Goal: Complete application form: Complete application form

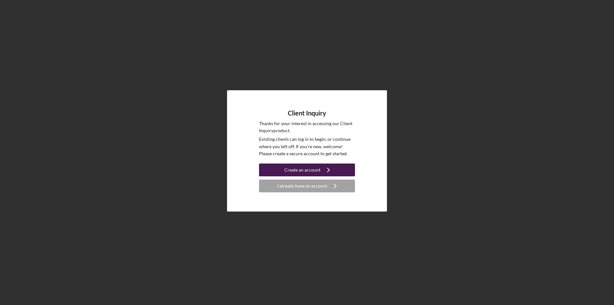
click at [316, 171] on div "Create an account" at bounding box center [302, 169] width 36 height 13
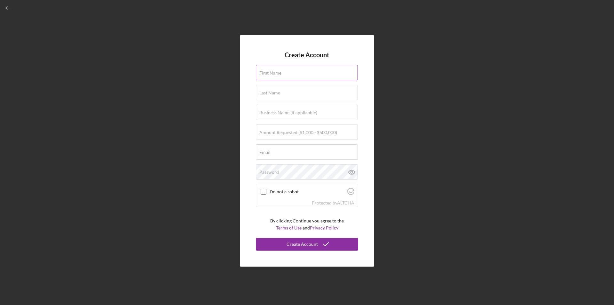
click at [284, 77] on input "First Name" at bounding box center [307, 72] width 102 height 15
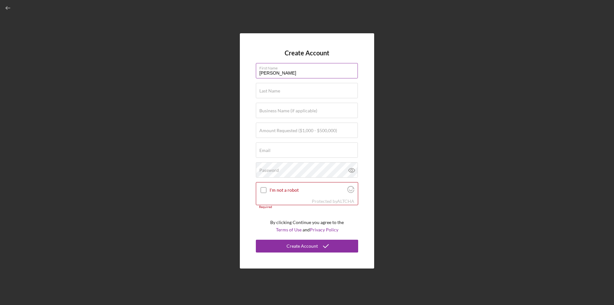
type input "[PERSON_NAME]"
type input "Defoe"
type input "$8"
type input "$100,000"
click at [282, 151] on input "Email" at bounding box center [307, 149] width 102 height 15
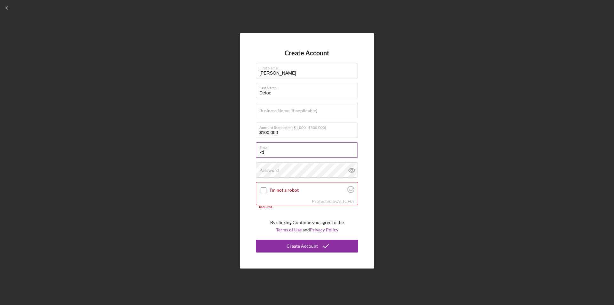
type input "k"
type input "[EMAIL_ADDRESS][DOMAIN_NAME]"
click at [262, 190] on input "I'm not a robot" at bounding box center [264, 190] width 6 height 6
checkbox input "true"
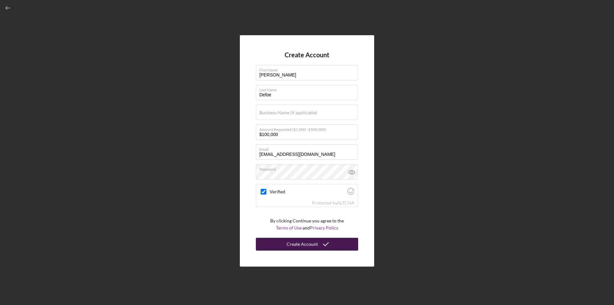
click at [303, 247] on div "Create Account" at bounding box center [302, 244] width 31 height 13
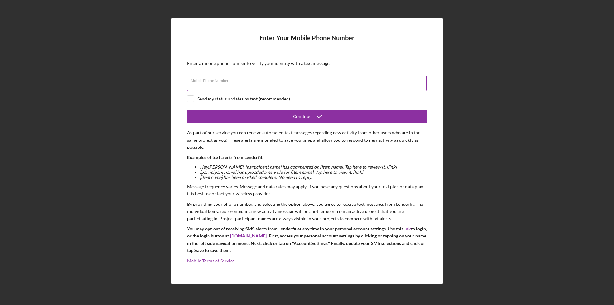
click at [199, 88] on input "Mobile Phone Number" at bounding box center [307, 83] width 240 height 15
type input "[PHONE_NUMBER]"
click at [188, 99] on input "checkbox" at bounding box center [190, 99] width 6 height 6
checkbox input "true"
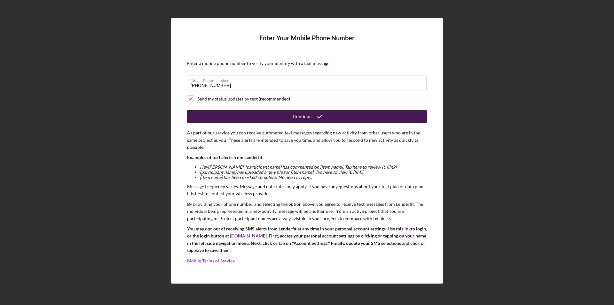
click at [219, 114] on button "Continue" at bounding box center [307, 116] width 240 height 13
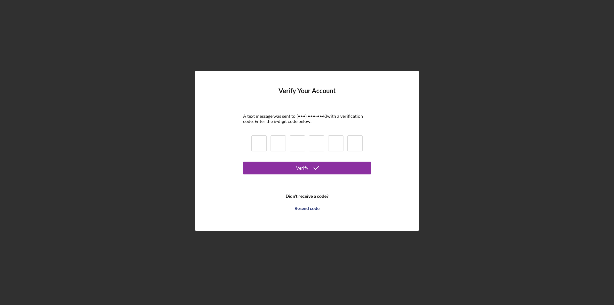
click at [265, 140] on input at bounding box center [258, 143] width 15 height 16
type input "7"
type input "2"
type input "7"
type input "2"
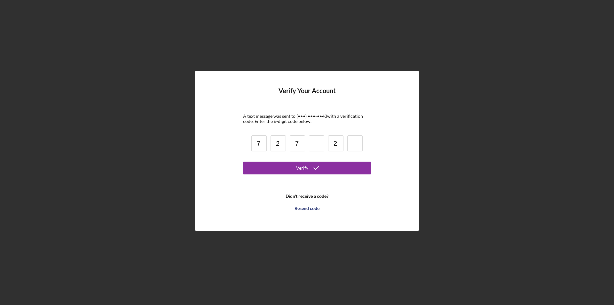
type input "5"
type input "7"
type input "8"
type input "2"
type input "5"
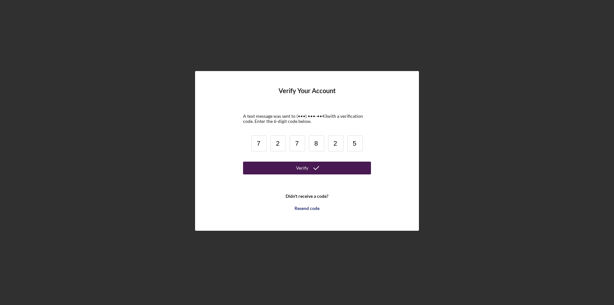
click at [288, 166] on button "Verify" at bounding box center [307, 168] width 128 height 13
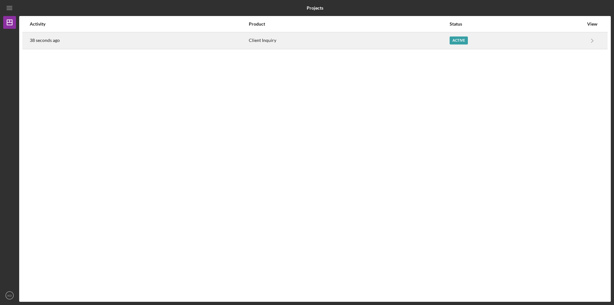
click at [290, 40] on div "Client Inquiry" at bounding box center [349, 41] width 200 height 16
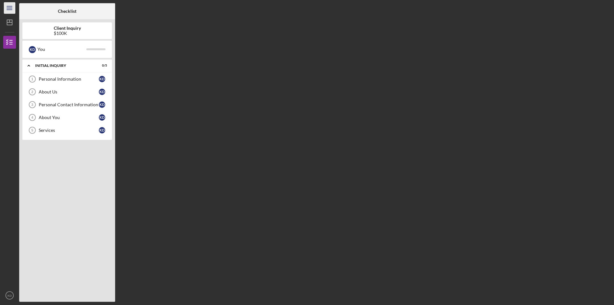
click at [12, 13] on icon "Icon/Menu" at bounding box center [10, 8] width 14 height 14
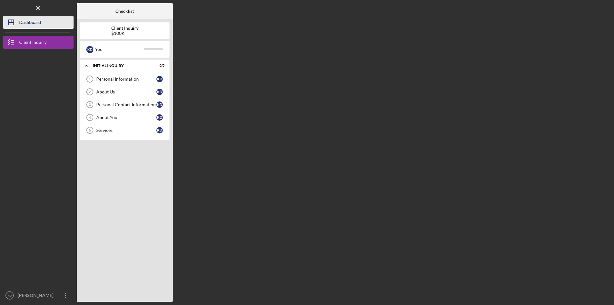
click at [35, 23] on div "Dashboard" at bounding box center [30, 23] width 22 height 14
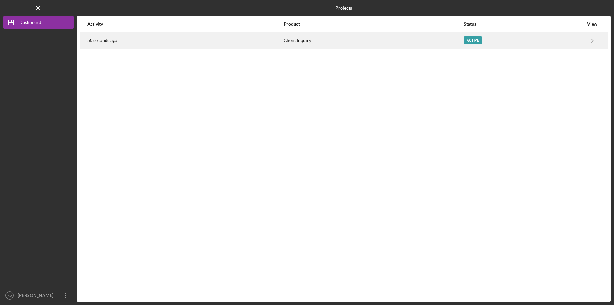
click at [506, 41] on div "Active" at bounding box center [524, 41] width 120 height 16
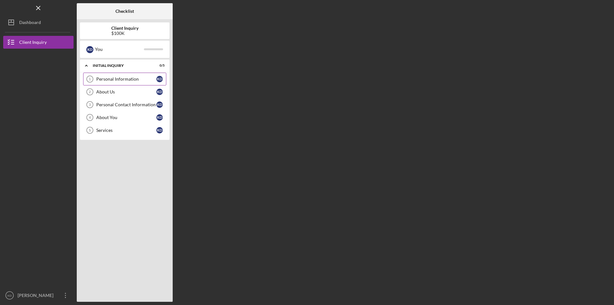
click at [123, 83] on link "Personal Information 1 Personal Information K D" at bounding box center [124, 79] width 83 height 13
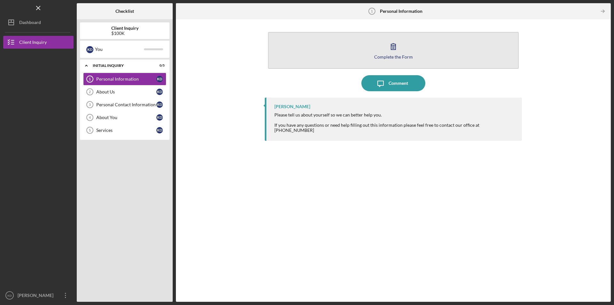
click at [391, 61] on button "Complete the Form Form" at bounding box center [393, 50] width 251 height 37
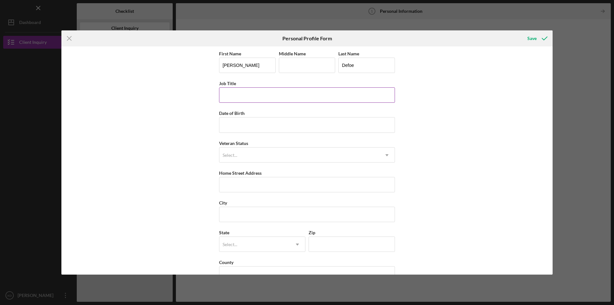
click at [263, 101] on input "Job Title" at bounding box center [307, 94] width 176 height 15
type input "Assistant Clerk of Courts"
click at [257, 117] on input "Date of Birth" at bounding box center [307, 124] width 176 height 15
type input "[DATE]"
click at [259, 156] on div "Select..." at bounding box center [299, 155] width 160 height 15
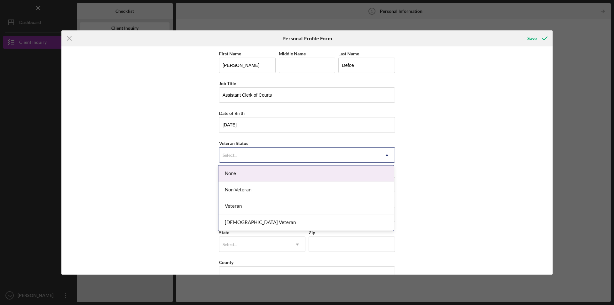
click at [246, 173] on div "None" at bounding box center [306, 173] width 175 height 16
click at [243, 154] on div "Select..." at bounding box center [299, 155] width 160 height 15
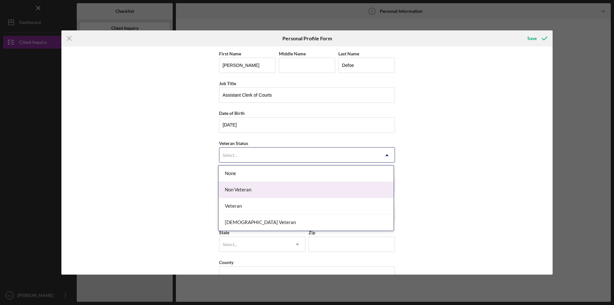
click at [238, 189] on div "Non Veteran" at bounding box center [306, 190] width 175 height 16
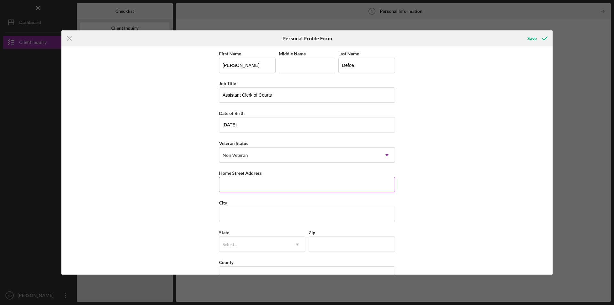
click at [239, 184] on input "Home Street Address" at bounding box center [307, 184] width 176 height 15
type input "[STREET_ADDRESS][PERSON_NAME]"
click at [298, 213] on input "City" at bounding box center [307, 214] width 176 height 15
type input "Bayfield"
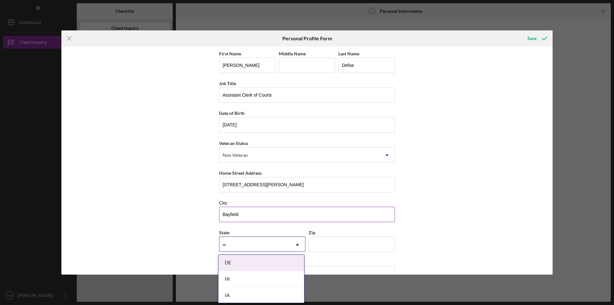
type input "wi"
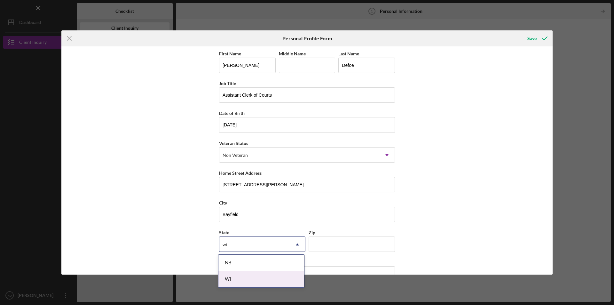
click at [261, 272] on div "WI" at bounding box center [262, 279] width 86 height 16
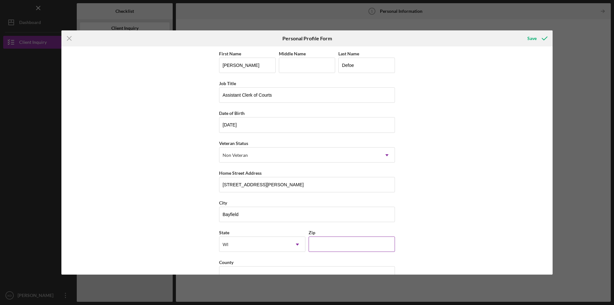
click at [312, 248] on input "Zip" at bounding box center [352, 243] width 86 height 15
type input "54814"
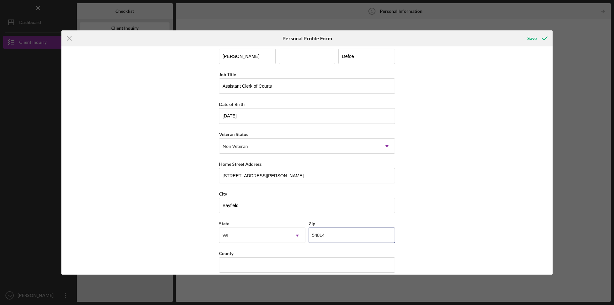
scroll to position [17, 0]
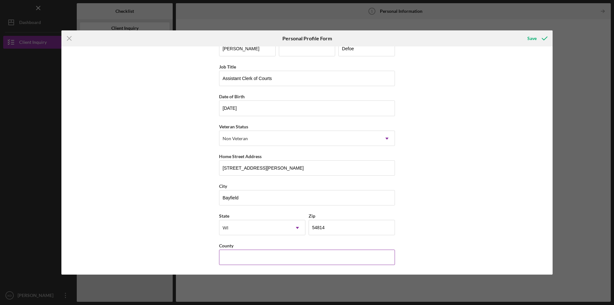
click at [271, 253] on input "County" at bounding box center [307, 257] width 176 height 15
type input "Bayfield"
click at [533, 41] on div "Save" at bounding box center [532, 38] width 9 height 13
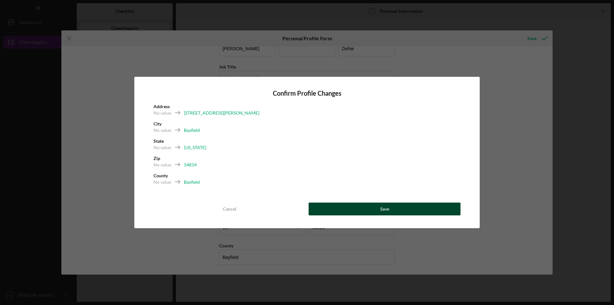
click at [352, 208] on button "Save" at bounding box center [385, 209] width 152 height 13
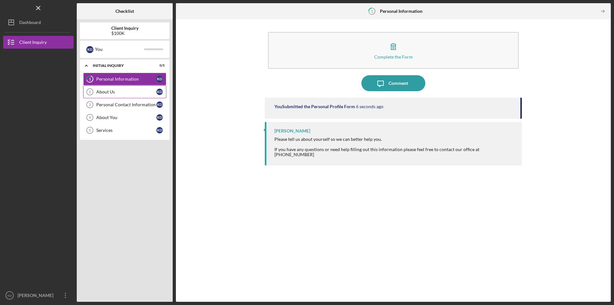
click at [103, 91] on div "About Us" at bounding box center [126, 91] width 60 height 5
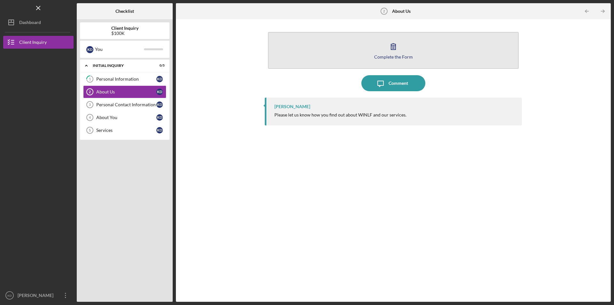
click at [379, 61] on button "Complete the Form Form" at bounding box center [393, 50] width 251 height 37
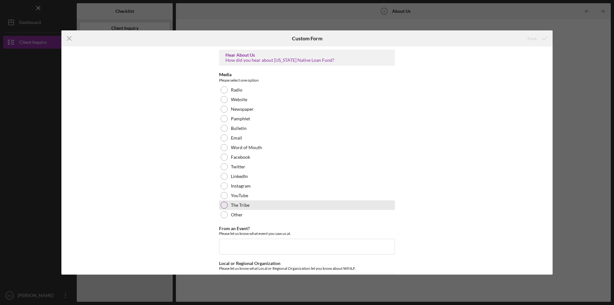
click at [231, 207] on label "The Tribe" at bounding box center [240, 205] width 19 height 5
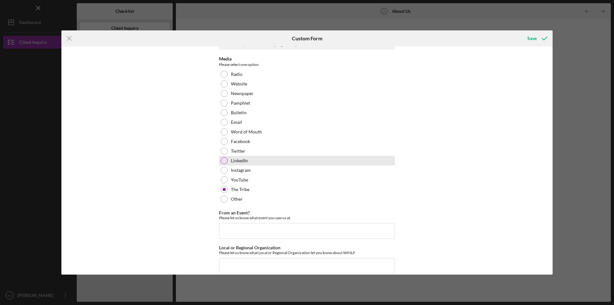
scroll to position [24, 0]
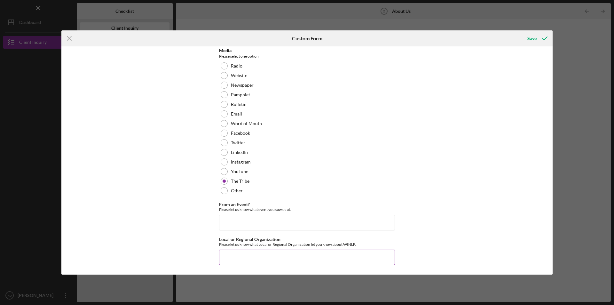
click at [232, 257] on input "Local or Regional Organization" at bounding box center [307, 257] width 176 height 15
type input "Red Cliff Chippewa Housing Authority"
click at [533, 37] on div "Save" at bounding box center [532, 38] width 9 height 13
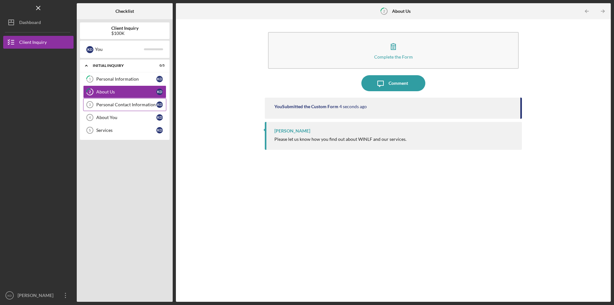
click at [111, 110] on link "Personal Contact Information 3 Personal Contact Information K D" at bounding box center [124, 104] width 83 height 13
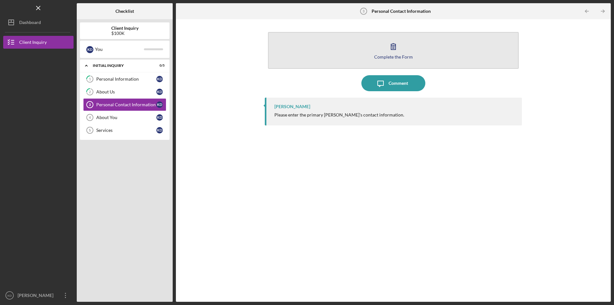
click at [381, 60] on button "Complete the Form Form" at bounding box center [393, 50] width 251 height 37
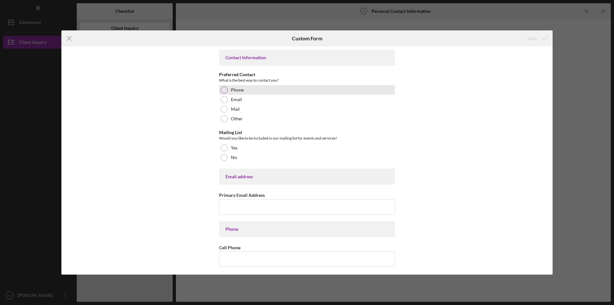
click at [223, 89] on div at bounding box center [224, 89] width 7 height 7
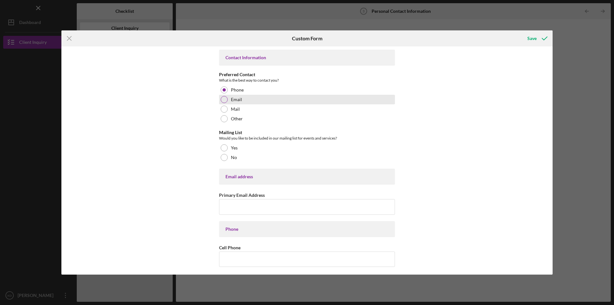
click at [224, 101] on div at bounding box center [224, 99] width 7 height 7
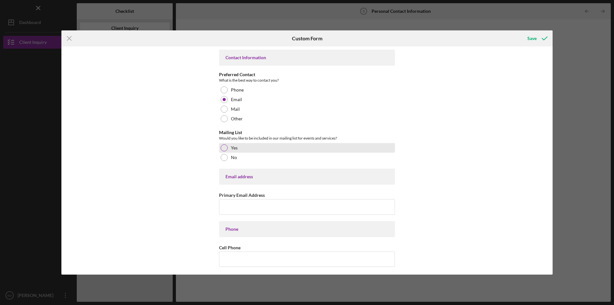
click at [223, 150] on div at bounding box center [224, 147] width 7 height 7
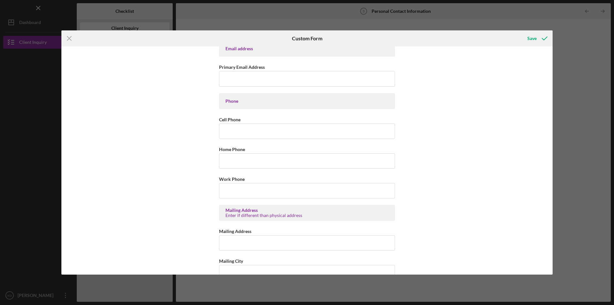
scroll to position [64, 0]
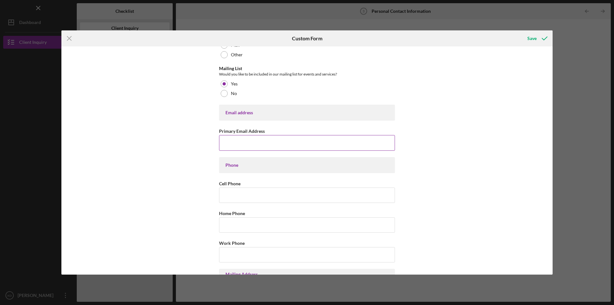
click at [235, 139] on input "Primary Email Address" at bounding box center [307, 142] width 176 height 15
type input "[EMAIL_ADDRESS][DOMAIN_NAME]"
click at [235, 191] on input "Cell Phone" at bounding box center [307, 194] width 176 height 15
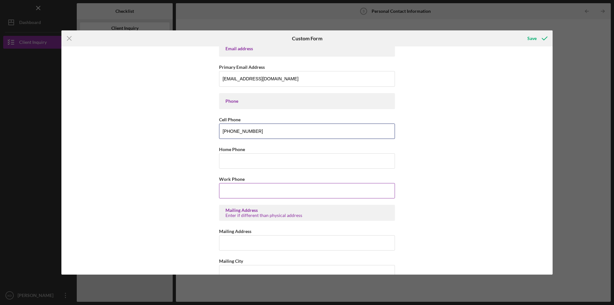
type input "[PHONE_NUMBER]"
click at [228, 188] on input "Work Phone" at bounding box center [307, 190] width 176 height 15
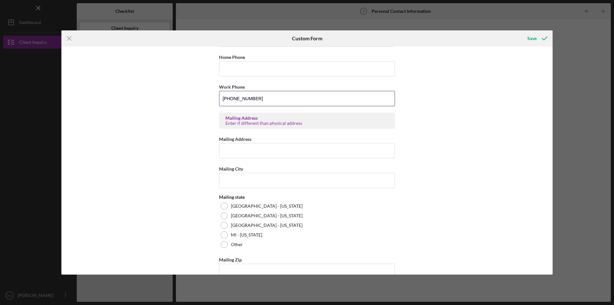
scroll to position [224, 0]
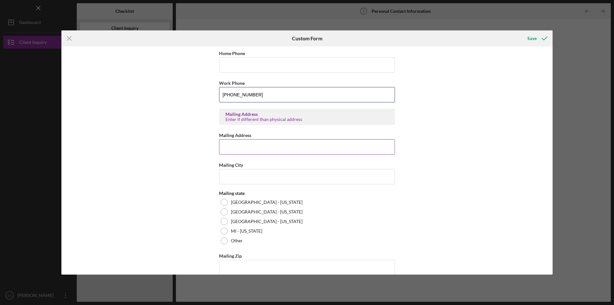
type input "[PHONE_NUMBER]"
click at [231, 151] on input "Mailing Address" at bounding box center [307, 146] width 176 height 15
type input "Po Box 795"
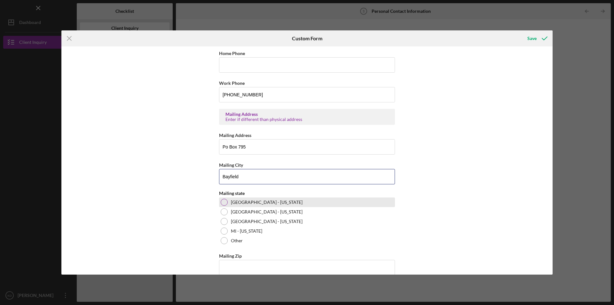
type input "Bayfield"
click at [227, 202] on div "[GEOGRAPHIC_DATA] - [US_STATE]" at bounding box center [307, 202] width 176 height 10
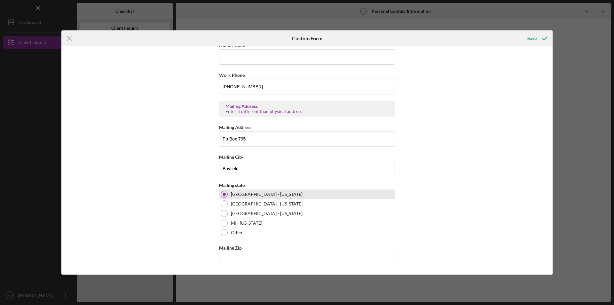
scroll to position [234, 0]
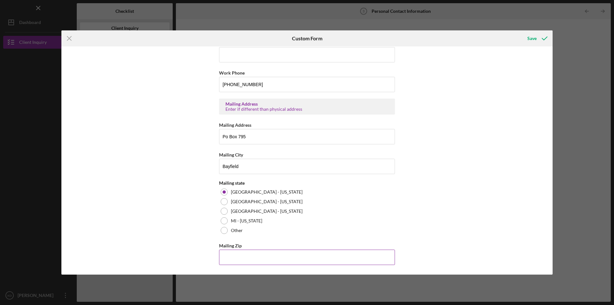
click at [254, 258] on input "Mailing Zip" at bounding box center [307, 257] width 176 height 15
click at [445, 233] on div "Contact Information Preferred Contact What is the best way to contact you? Phon…" at bounding box center [306, 160] width 491 height 228
click at [228, 255] on input "54,814" at bounding box center [307, 257] width 176 height 15
type input "54,814"
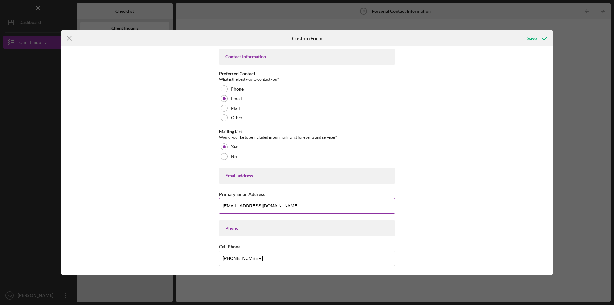
scroll to position [0, 0]
click at [532, 39] on div "Save" at bounding box center [532, 38] width 9 height 13
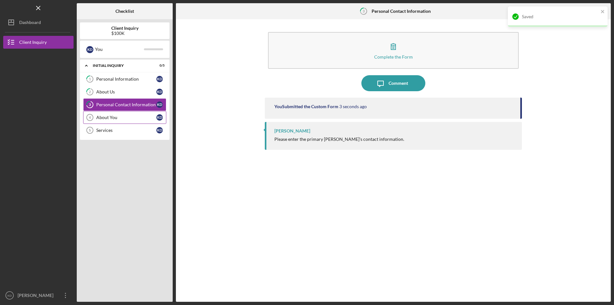
click at [101, 117] on div "About You" at bounding box center [126, 117] width 60 height 5
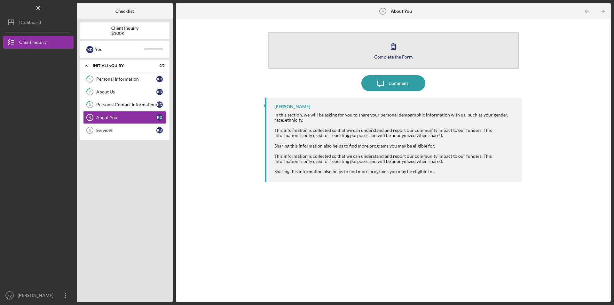
click at [389, 57] on div "Complete the Form" at bounding box center [393, 56] width 39 height 5
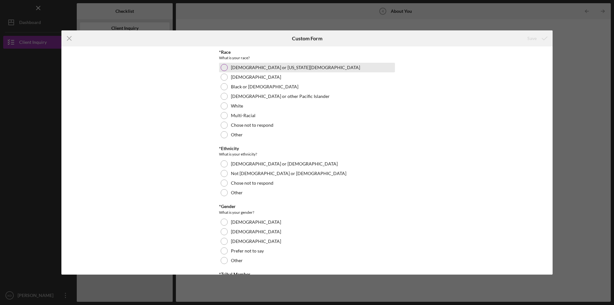
click at [271, 69] on label "[DEMOGRAPHIC_DATA] or [US_STATE][DEMOGRAPHIC_DATA]" at bounding box center [295, 67] width 129 height 5
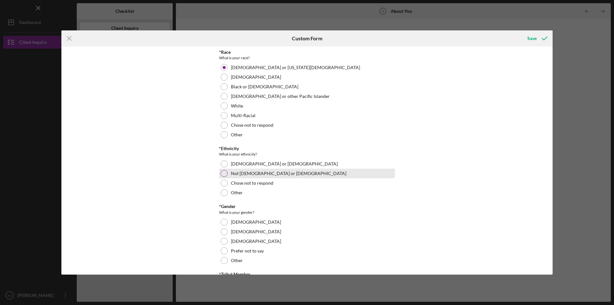
click at [227, 176] on div "Not [DEMOGRAPHIC_DATA] or [DEMOGRAPHIC_DATA]" at bounding box center [307, 174] width 176 height 10
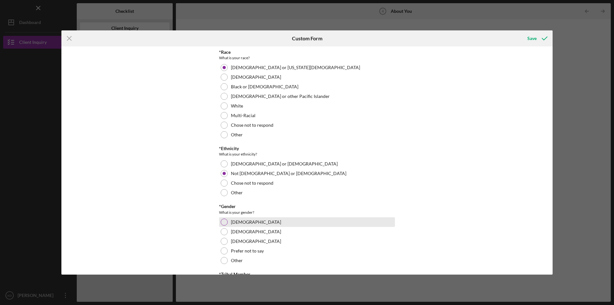
click at [235, 221] on label "[DEMOGRAPHIC_DATA]" at bounding box center [256, 221] width 50 height 5
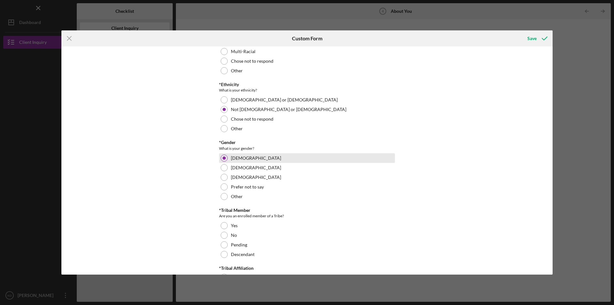
scroll to position [96, 0]
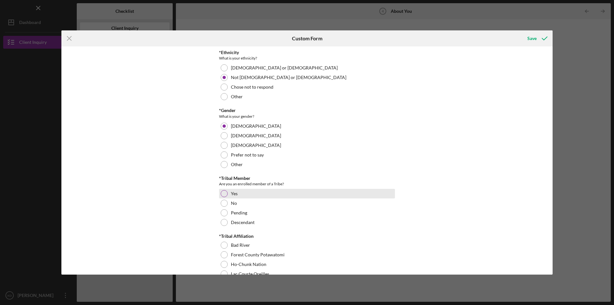
click at [227, 194] on div at bounding box center [224, 193] width 7 height 7
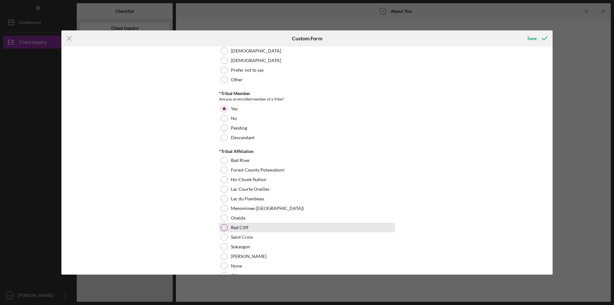
scroll to position [192, 0]
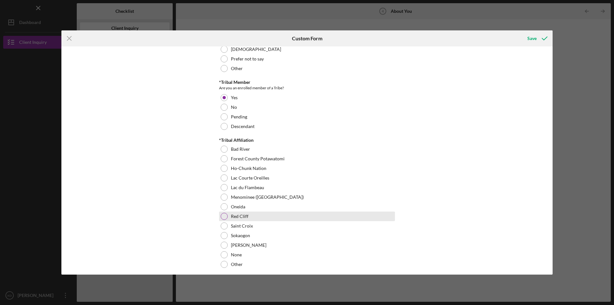
click at [243, 217] on label "Red Cliff" at bounding box center [240, 216] width 18 height 5
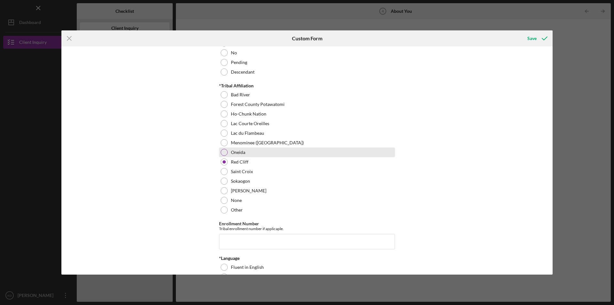
scroll to position [288, 0]
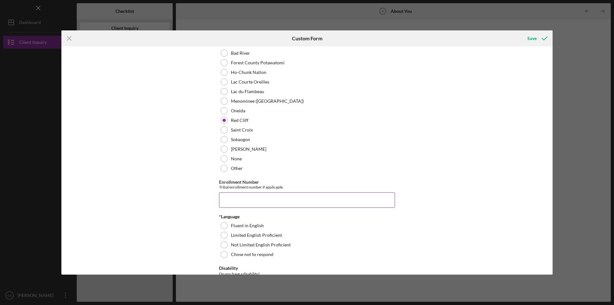
click at [319, 201] on input "Enrollment Number" at bounding box center [307, 199] width 176 height 15
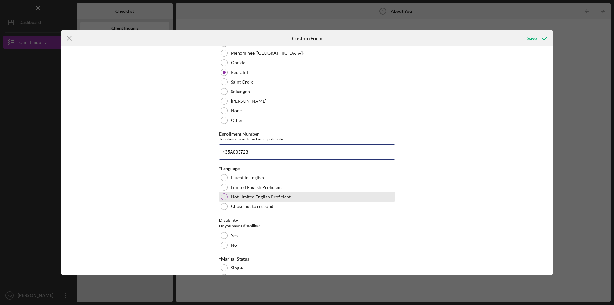
scroll to position [352, 0]
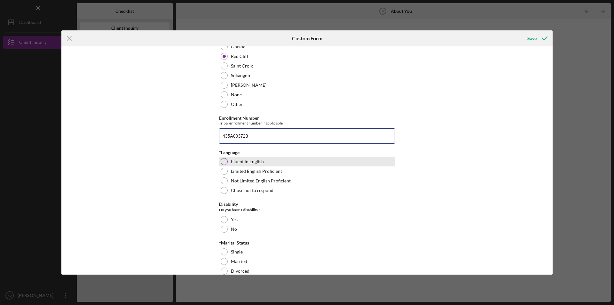
type input "435A003723"
click at [242, 159] on label "Fluent in English" at bounding box center [247, 161] width 33 height 5
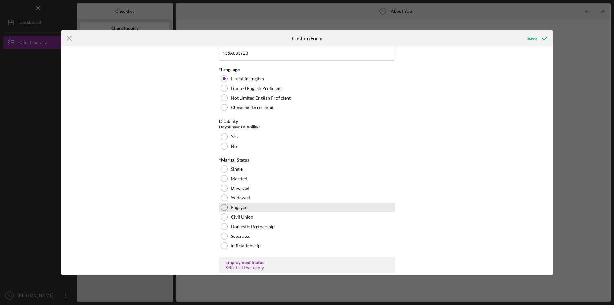
scroll to position [448, 0]
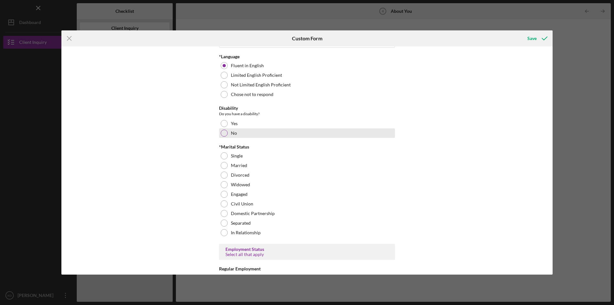
click at [227, 132] on div "No" at bounding box center [307, 133] width 176 height 10
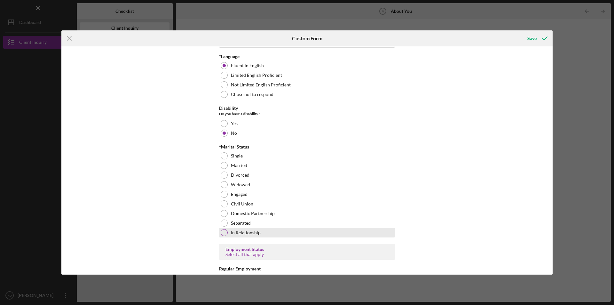
click at [259, 233] on label "In Relationship" at bounding box center [246, 232] width 30 height 5
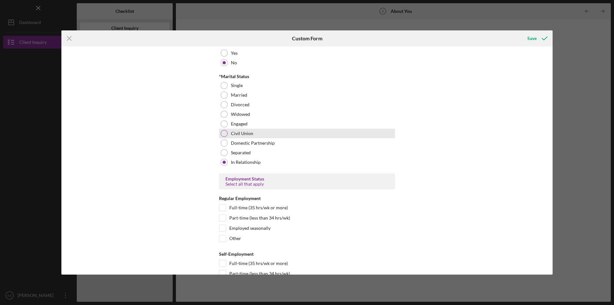
scroll to position [576, 0]
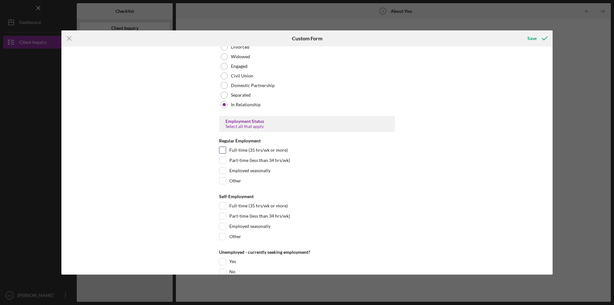
click at [237, 148] on label "Full-time (35 hrs/wk or more)" at bounding box center [258, 150] width 59 height 6
click at [226, 148] on input "Full-time (35 hrs/wk or more)" at bounding box center [222, 150] width 6 height 6
checkbox input "true"
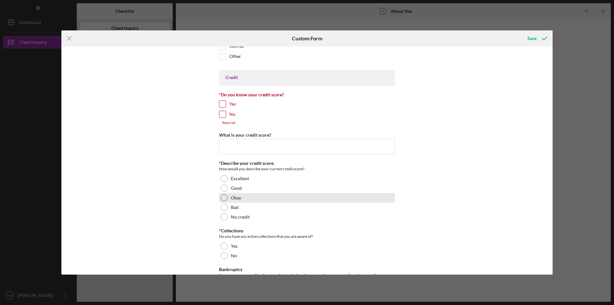
scroll to position [832, 0]
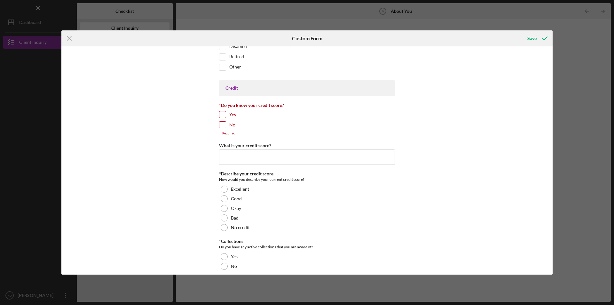
click at [224, 115] on input "Yes" at bounding box center [222, 114] width 6 height 6
checkbox input "true"
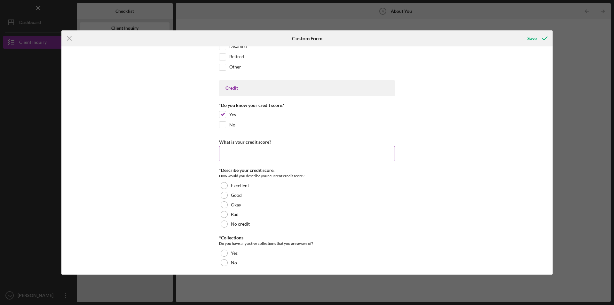
click at [241, 155] on input "What is your credit score?" at bounding box center [307, 153] width 176 height 15
type input "665"
click at [235, 206] on label "Okay" at bounding box center [236, 204] width 10 height 5
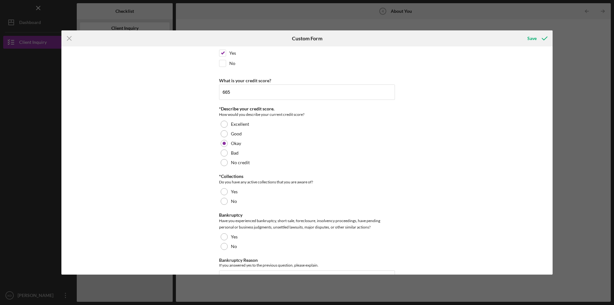
scroll to position [896, 0]
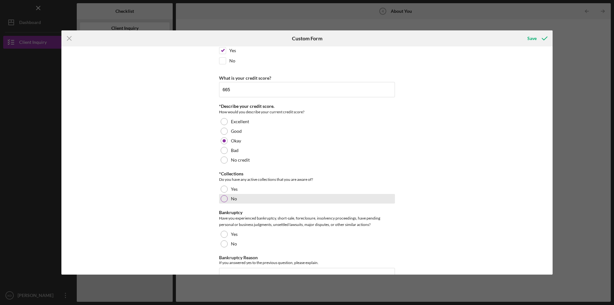
click at [226, 197] on div at bounding box center [224, 198] width 7 height 7
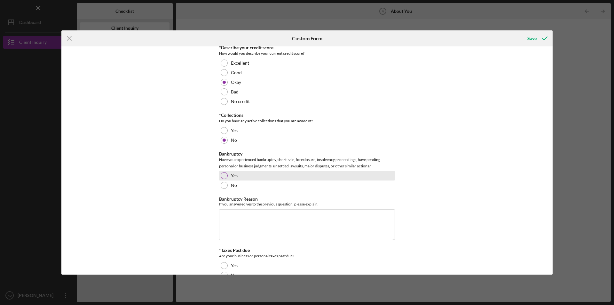
scroll to position [960, 0]
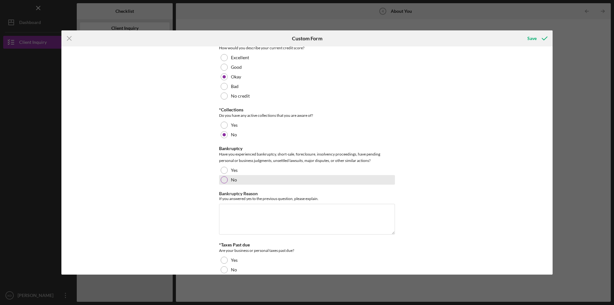
click at [219, 177] on div "No" at bounding box center [307, 180] width 176 height 10
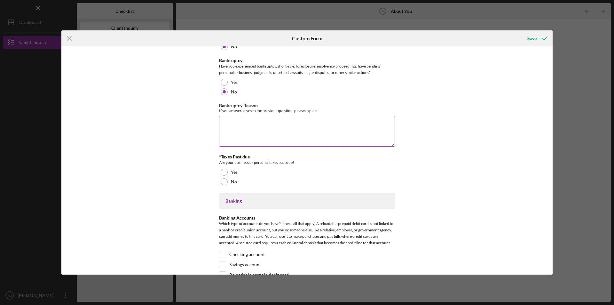
scroll to position [1056, 0]
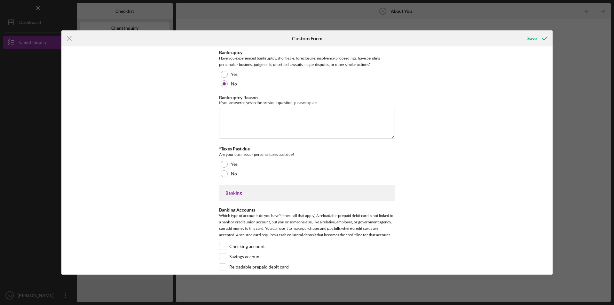
click at [218, 174] on div "*Race What is your race? [DEMOGRAPHIC_DATA] or [US_STATE][DEMOGRAPHIC_DATA] Bla…" at bounding box center [306, 160] width 491 height 228
click at [223, 174] on div at bounding box center [224, 173] width 7 height 7
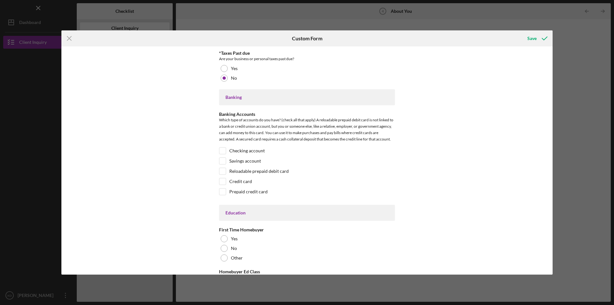
scroll to position [1152, 0]
click at [225, 151] on div at bounding box center [222, 150] width 7 height 7
click at [223, 151] on input "Checking account" at bounding box center [222, 150] width 6 height 6
checkbox input "true"
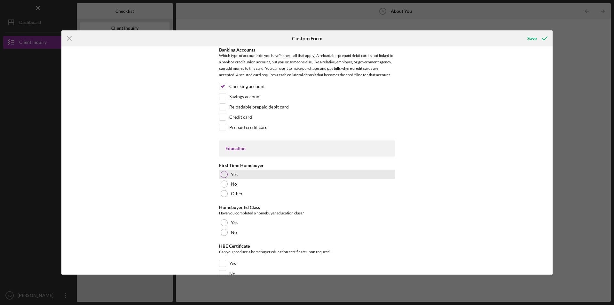
click at [221, 175] on div at bounding box center [224, 174] width 7 height 7
click at [232, 232] on label "No" at bounding box center [234, 232] width 6 height 5
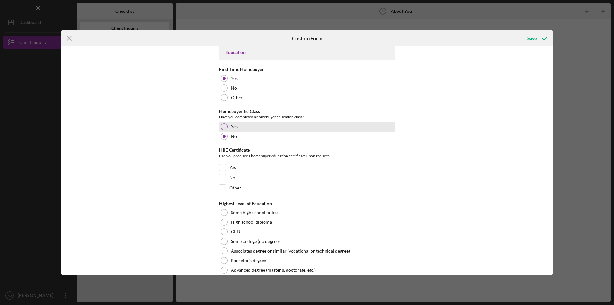
scroll to position [1322, 0]
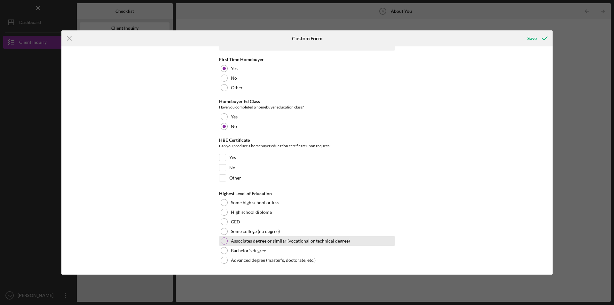
click at [273, 241] on label "Associates degree or similar (vocational or technical degree)" at bounding box center [290, 240] width 119 height 5
click at [530, 38] on div "Save" at bounding box center [532, 38] width 9 height 13
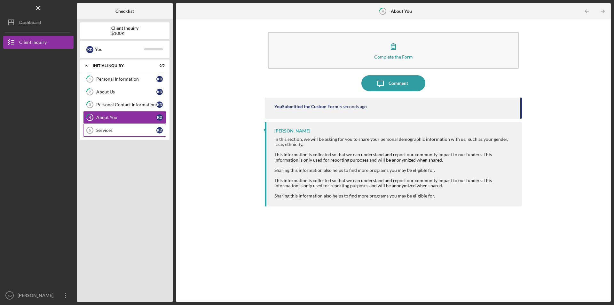
click at [122, 131] on div "Services" at bounding box center [126, 130] width 60 height 5
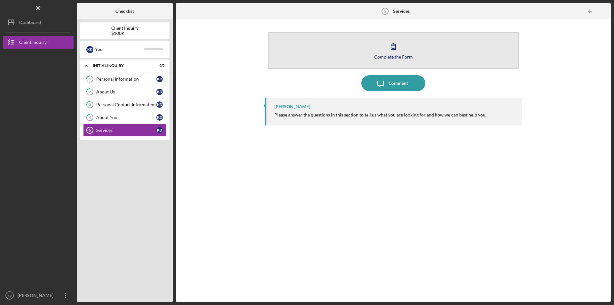
click at [381, 58] on div "Complete the Form" at bounding box center [393, 56] width 39 height 5
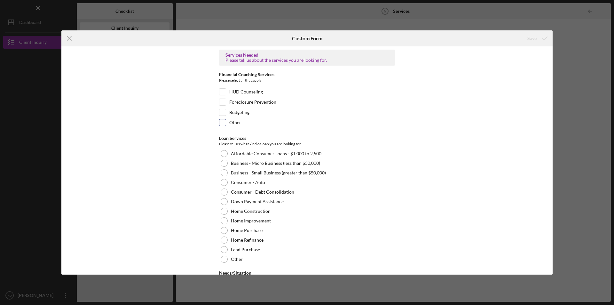
click at [219, 120] on input "Other" at bounding box center [222, 122] width 6 height 6
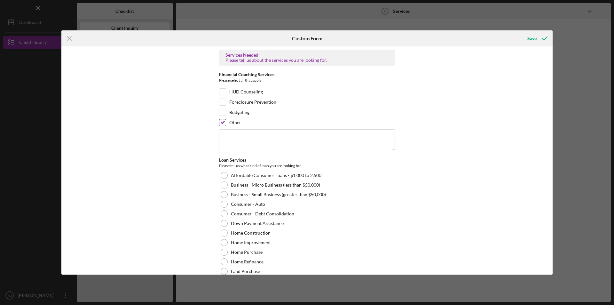
click at [219, 120] on input "Other" at bounding box center [222, 122] width 6 height 6
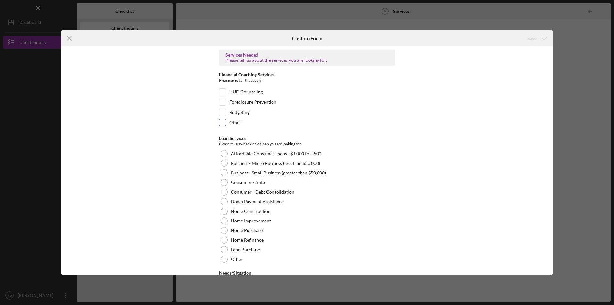
click at [223, 123] on input "Other" at bounding box center [222, 122] width 6 height 6
checkbox input "true"
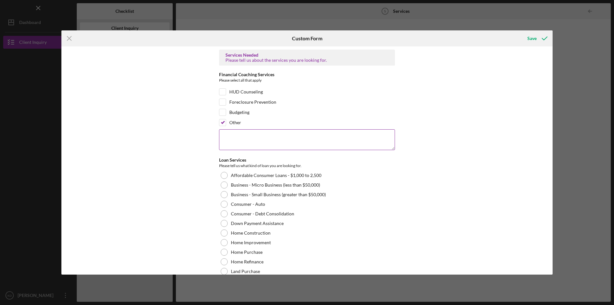
click at [236, 137] on textarea at bounding box center [307, 139] width 176 height 20
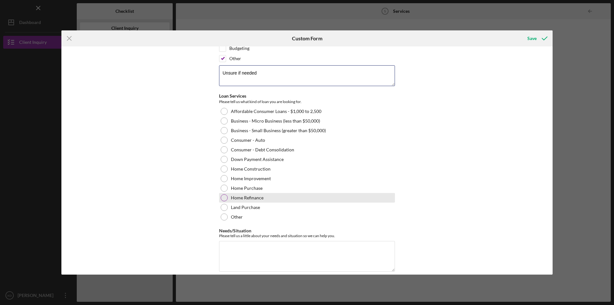
scroll to position [72, 0]
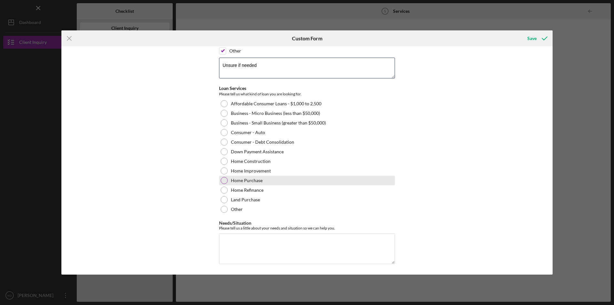
type textarea "Unsure if needed"
click at [251, 180] on label "Home Purchase" at bounding box center [247, 180] width 32 height 5
click at [225, 237] on textarea "Needs/Situation" at bounding box center [307, 248] width 176 height 31
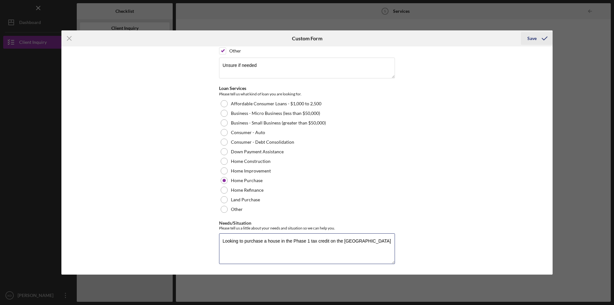
type textarea "Looking to purchase a house in the Phase 1 tax credit on the [GEOGRAPHIC_DATA]"
click at [533, 40] on div "Save" at bounding box center [532, 38] width 9 height 13
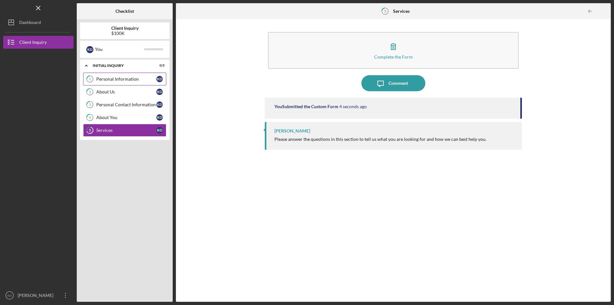
click at [111, 81] on div "Personal Information" at bounding box center [126, 78] width 60 height 5
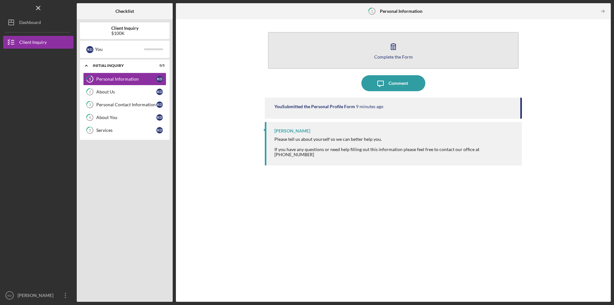
click at [390, 54] on button "Complete the Form Form" at bounding box center [393, 50] width 251 height 37
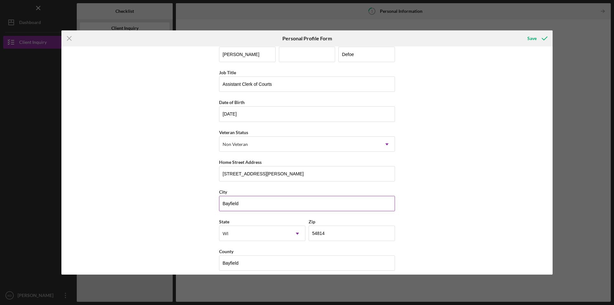
scroll to position [17, 0]
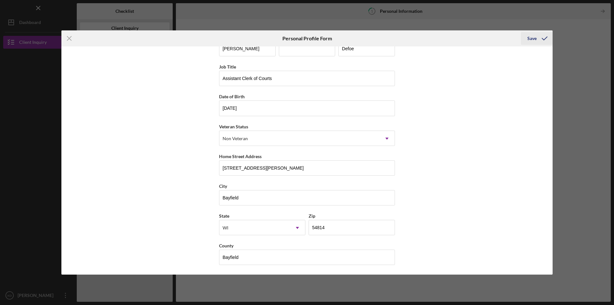
click at [534, 39] on div "Save" at bounding box center [532, 38] width 9 height 13
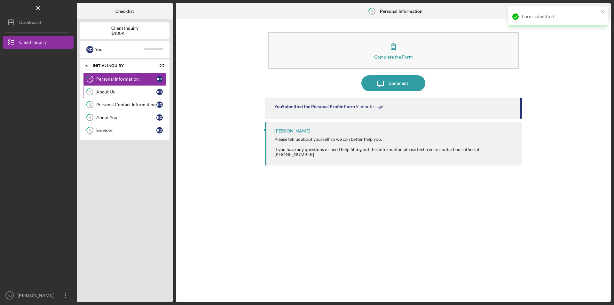
click at [120, 95] on link "2 About Us K D" at bounding box center [124, 91] width 83 height 13
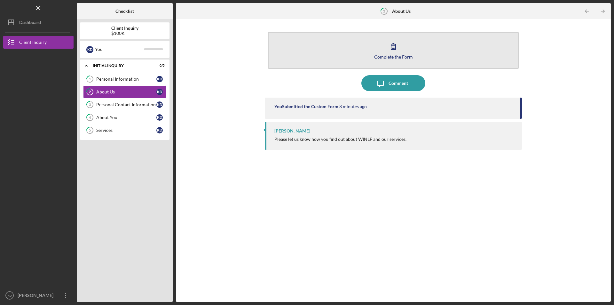
click at [382, 55] on div "Complete the Form" at bounding box center [393, 56] width 39 height 5
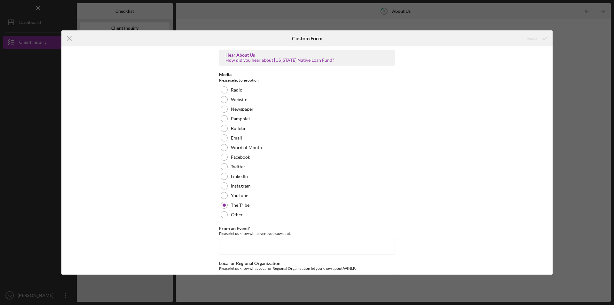
click at [562, 39] on div "Icon/Menu Close Custom Form Save Hear About Us How did you hear about [US_STATE…" at bounding box center [307, 152] width 614 height 305
click at [234, 203] on label "The Tribe" at bounding box center [240, 205] width 19 height 5
drag, startPoint x: 225, startPoint y: 216, endPoint x: 224, endPoint y: 209, distance: 6.5
click at [225, 215] on div at bounding box center [224, 214] width 7 height 7
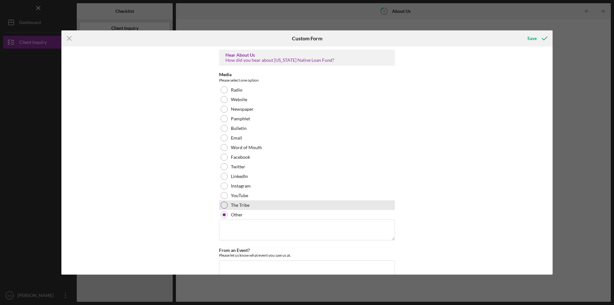
click at [223, 206] on div at bounding box center [224, 205] width 7 height 7
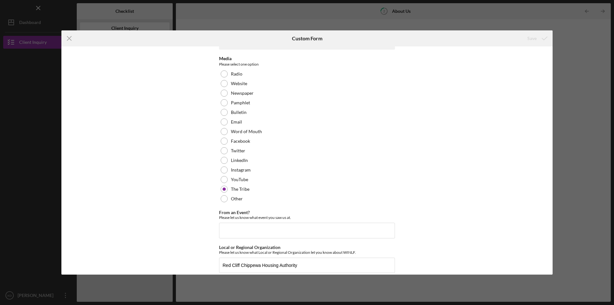
scroll to position [24, 0]
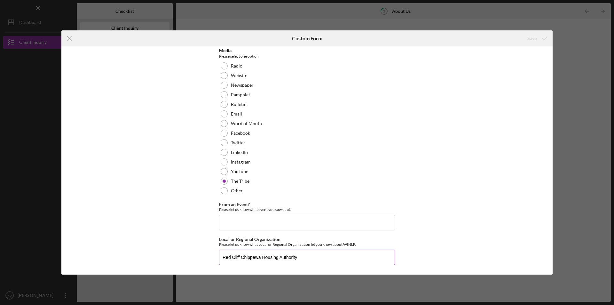
click at [306, 253] on input "Red Cliff Chippewa Housing Authority" at bounding box center [307, 257] width 176 height 15
click at [69, 40] on icon "Icon/Menu Close" at bounding box center [69, 38] width 16 height 16
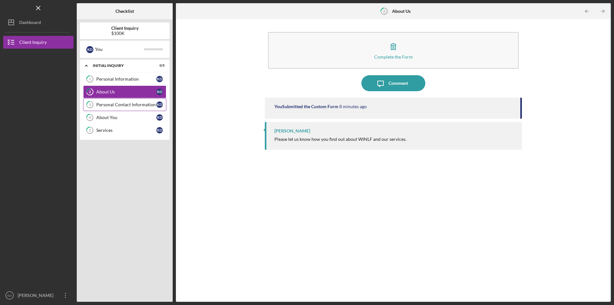
click at [97, 106] on div "Personal Contact Information" at bounding box center [126, 104] width 60 height 5
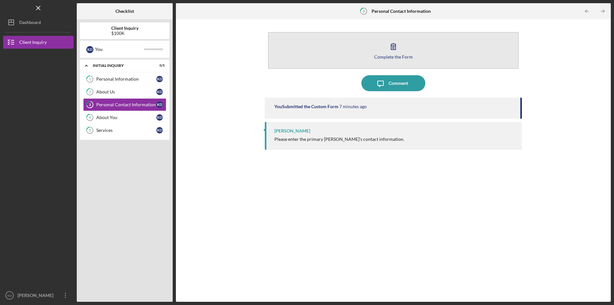
click at [399, 57] on div "Complete the Form" at bounding box center [393, 56] width 39 height 5
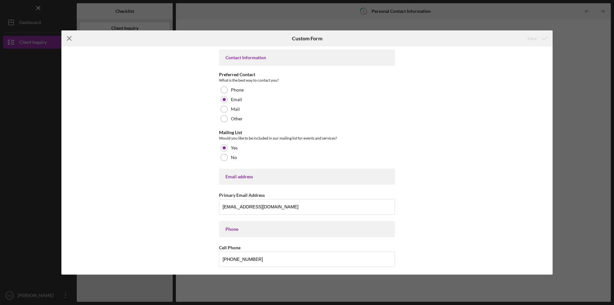
click at [66, 39] on icon "Icon/Menu Close" at bounding box center [69, 38] width 16 height 16
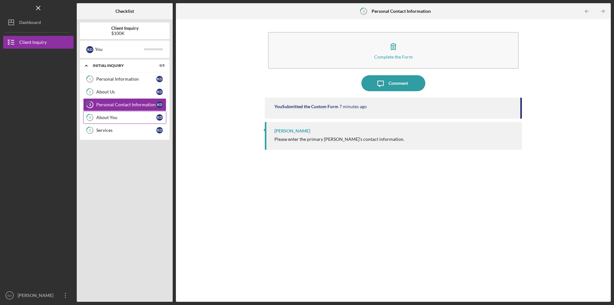
click at [105, 115] on div "About You" at bounding box center [126, 117] width 60 height 5
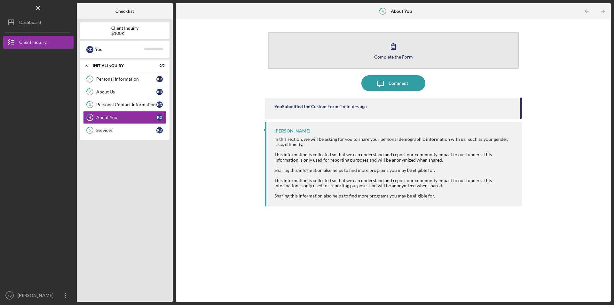
click at [375, 61] on button "Complete the Form Form" at bounding box center [393, 50] width 251 height 37
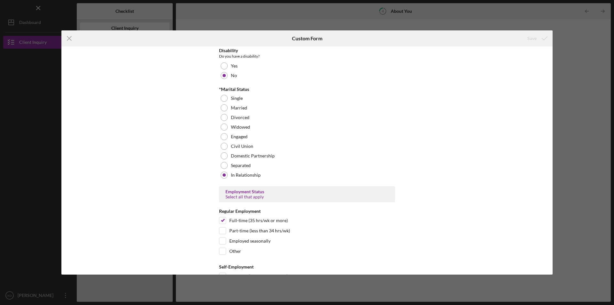
scroll to position [512, 0]
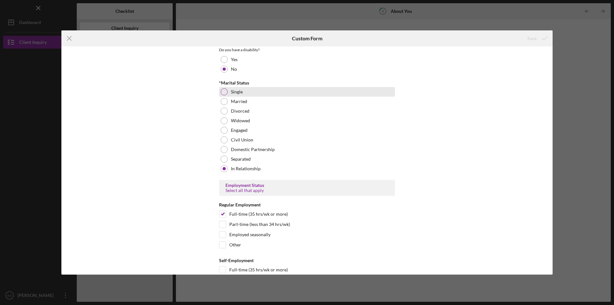
click at [227, 90] on div "Single" at bounding box center [307, 92] width 176 height 10
click at [536, 41] on div "Save" at bounding box center [532, 38] width 9 height 13
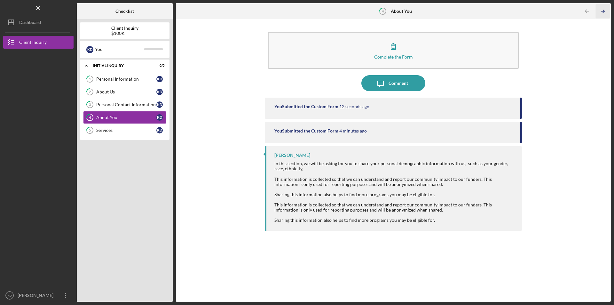
click at [602, 10] on icon "Icon/Table Pagination Arrow" at bounding box center [603, 11] width 14 height 14
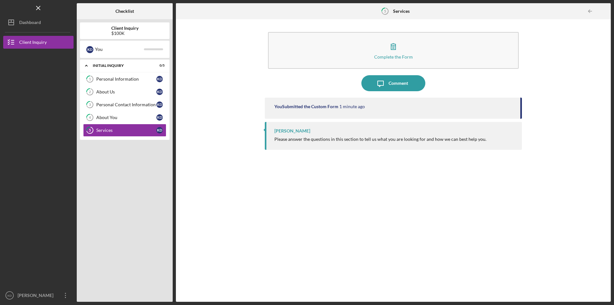
click at [602, 10] on div at bounding box center [604, 11] width 13 height 13
click at [29, 23] on div "Dashboard" at bounding box center [30, 23] width 22 height 14
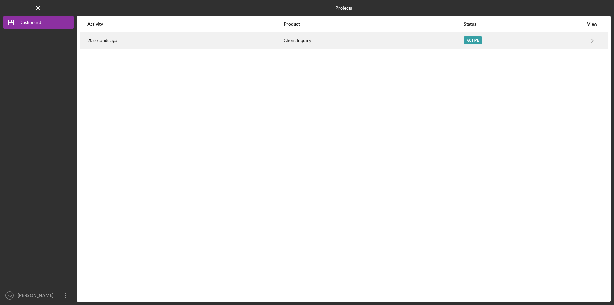
click at [523, 40] on div "Active" at bounding box center [524, 41] width 120 height 16
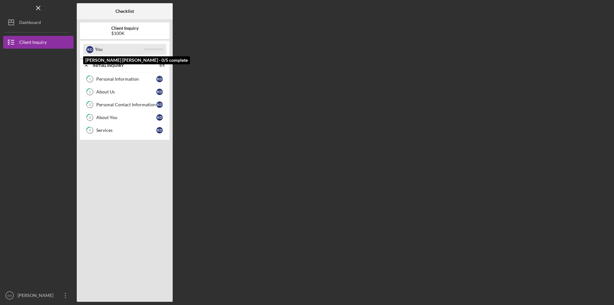
click at [112, 53] on div "You" at bounding box center [119, 49] width 49 height 11
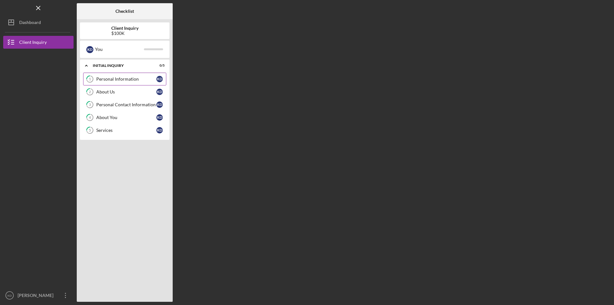
click at [101, 82] on link "1 Personal Information K D" at bounding box center [124, 79] width 83 height 13
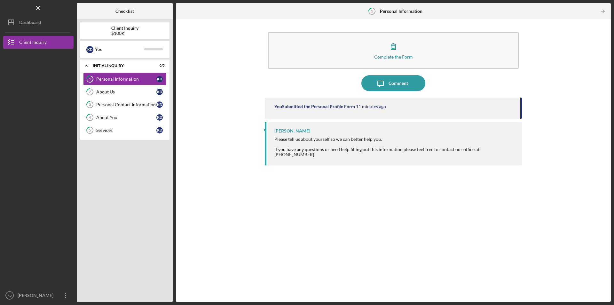
click at [330, 107] on div "You Submitted the Personal Profile Form" at bounding box center [314, 106] width 81 height 5
click at [397, 112] on div "You Submitted the Personal Profile Form 11 minutes ago" at bounding box center [393, 108] width 257 height 21
click at [522, 110] on div "You Submitted the Personal Profile Form 11 minutes ago" at bounding box center [393, 108] width 257 height 21
click at [115, 91] on div "About Us" at bounding box center [126, 91] width 60 height 5
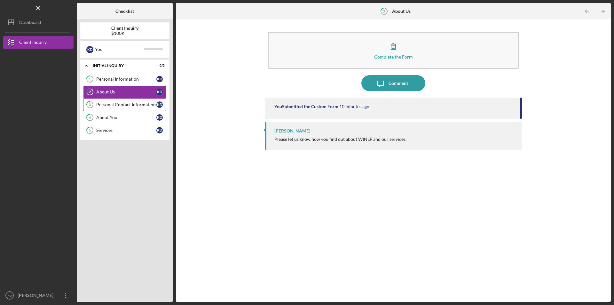
click at [115, 105] on div "Personal Contact Information" at bounding box center [126, 104] width 60 height 5
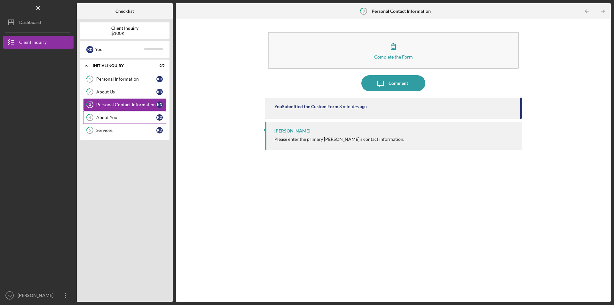
click at [115, 113] on link "4 About You K D" at bounding box center [124, 117] width 83 height 13
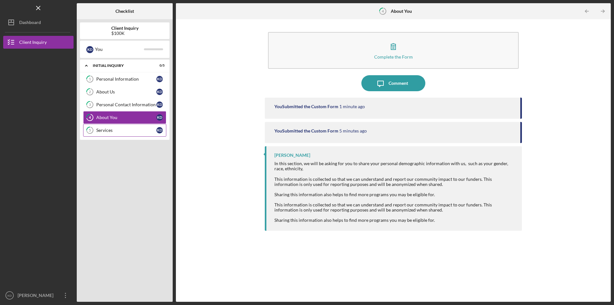
click at [110, 134] on link "5 Services K D" at bounding box center [124, 130] width 83 height 13
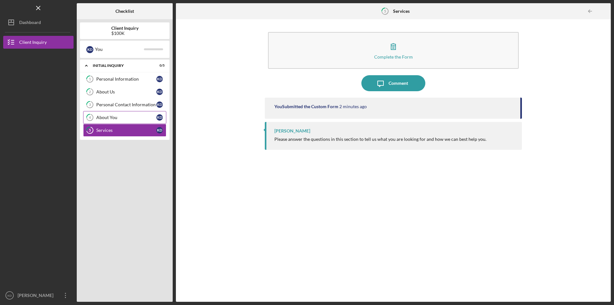
click at [114, 116] on div "About You" at bounding box center [126, 117] width 60 height 5
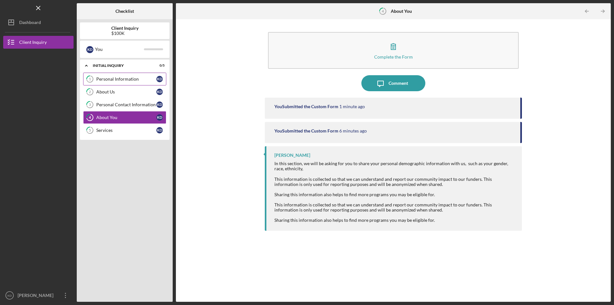
click at [114, 82] on link "1 Personal Information K D" at bounding box center [124, 79] width 83 height 13
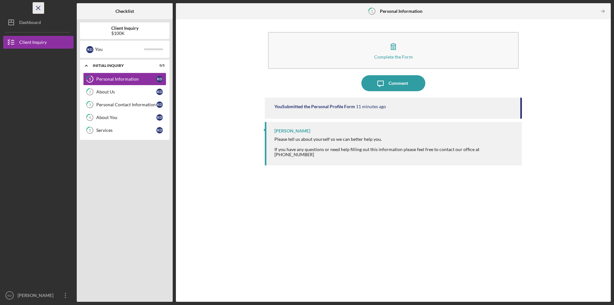
click at [43, 5] on icon "Icon/Menu Close" at bounding box center [38, 8] width 14 height 14
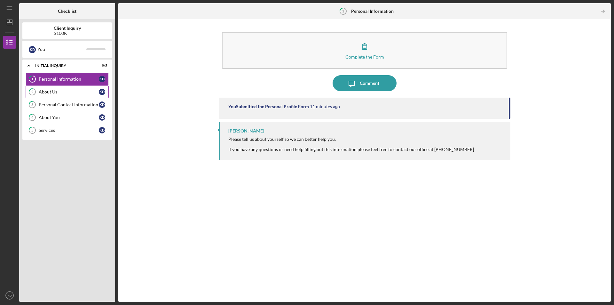
click at [41, 94] on div "About Us" at bounding box center [69, 91] width 60 height 5
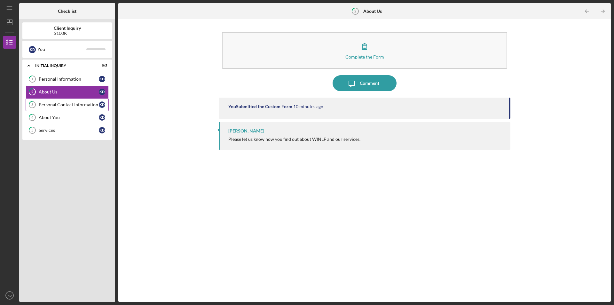
click at [48, 100] on link "3 Personal Contact Information K D" at bounding box center [67, 104] width 83 height 13
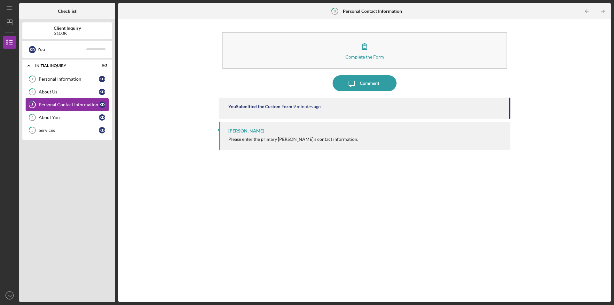
click at [50, 111] on link "3 Personal Contact Information K D" at bounding box center [67, 104] width 83 height 13
click at [51, 119] on div "About You" at bounding box center [69, 117] width 60 height 5
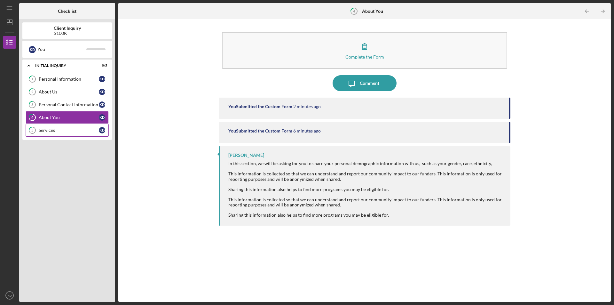
click at [51, 133] on link "5 Services K D" at bounding box center [67, 130] width 83 height 13
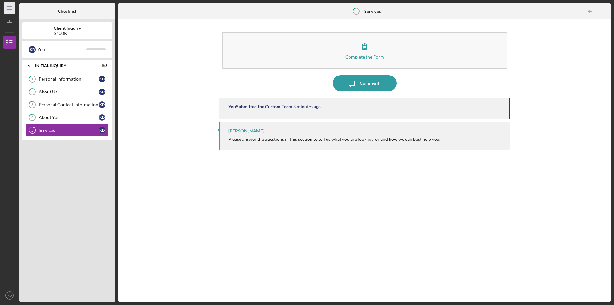
click at [10, 8] on line "button" at bounding box center [9, 8] width 5 height 0
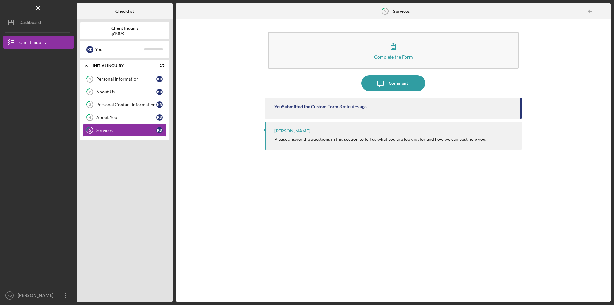
click at [17, 15] on div "Logo-Reversed Created with Sketch. Icon/Menu Close" at bounding box center [38, 8] width 70 height 16
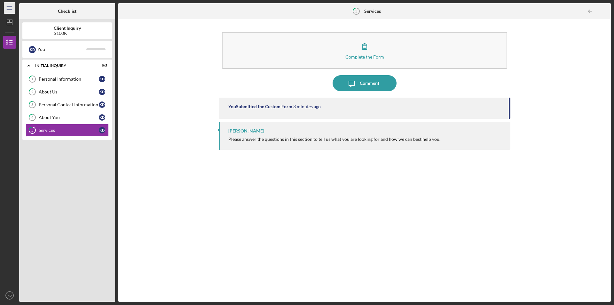
click at [10, 9] on icon "Icon/Menu" at bounding box center [10, 8] width 14 height 14
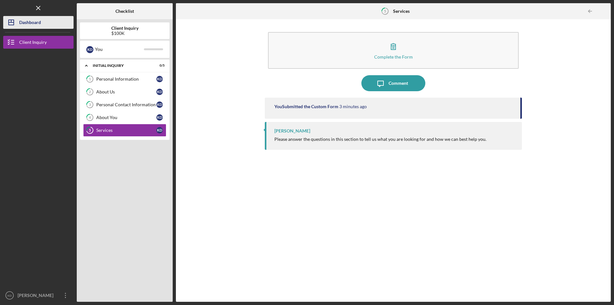
click at [20, 21] on div "Dashboard" at bounding box center [30, 23] width 22 height 14
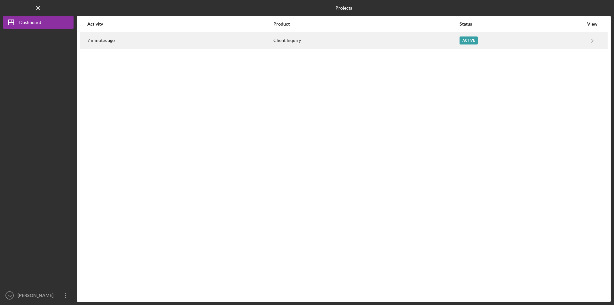
click at [140, 44] on div "7 minutes ago" at bounding box center [180, 41] width 186 height 16
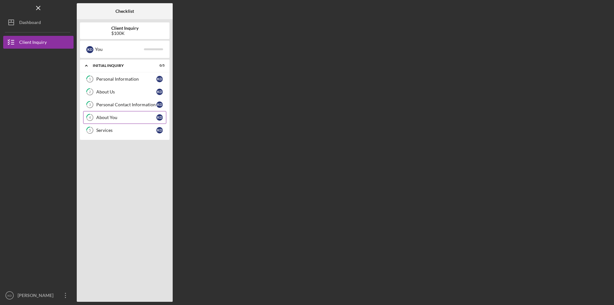
click at [111, 122] on link "4 About You K D" at bounding box center [124, 117] width 83 height 13
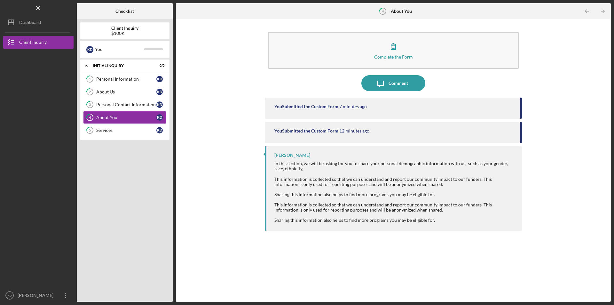
click at [298, 133] on div "You Submitted the Custom Form" at bounding box center [306, 130] width 64 height 5
